Goal: Navigation & Orientation: Find specific page/section

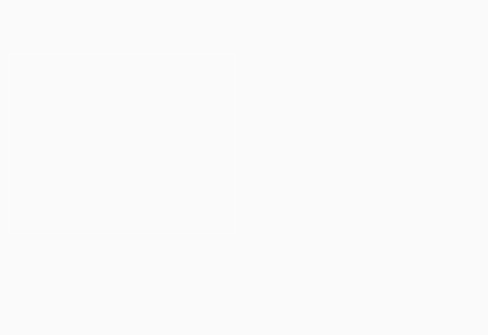
click at [335, 12] on nav "Practical Legal Training Our Practical Legal Training Program Program Dates & F…" at bounding box center [309, 24] width 332 height 31
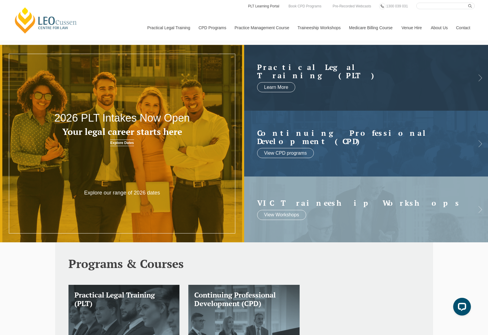
click at [266, 6] on link "PLT Learning Portal" at bounding box center [264, 6] width 33 height 7
